Goal: Communication & Community: Participate in discussion

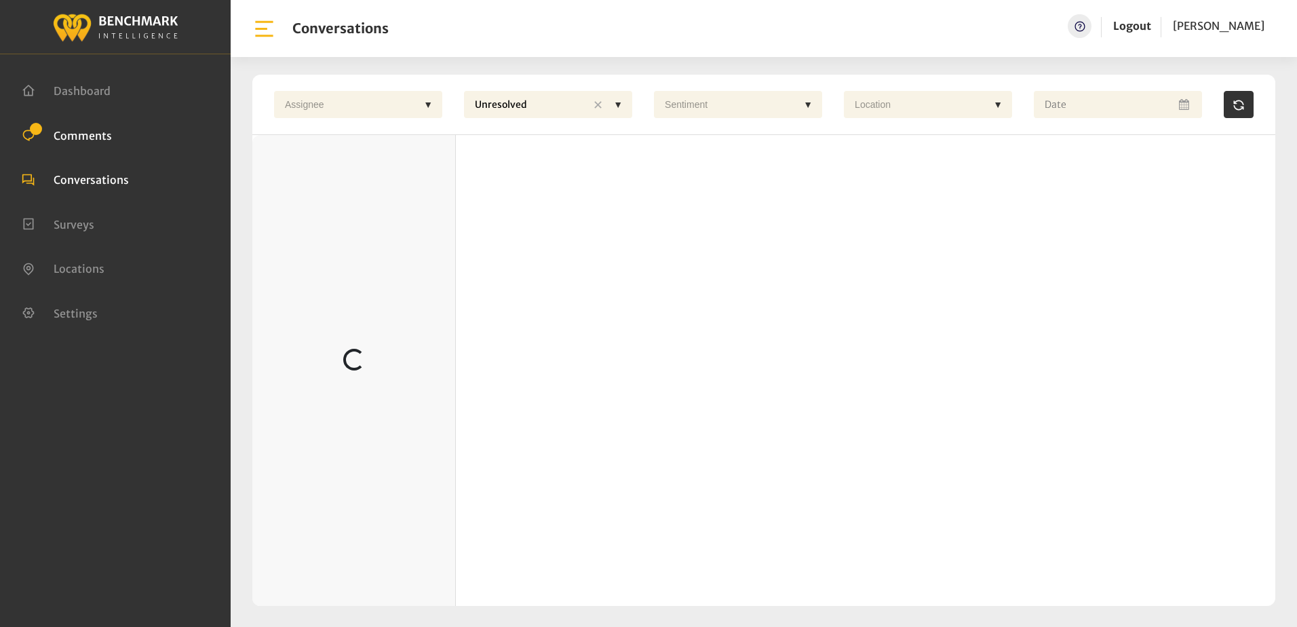
click at [80, 133] on span "Comments" at bounding box center [83, 135] width 58 height 14
